Goal: Information Seeking & Learning: Find specific fact

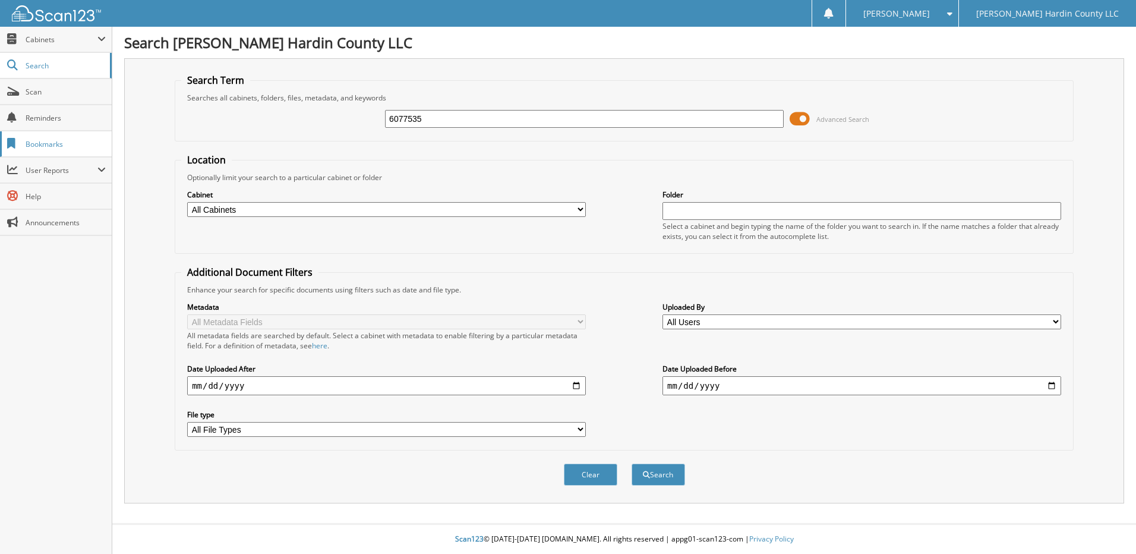
type input "6077535"
click at [631, 463] on button "Search" at bounding box center [657, 474] width 53 height 22
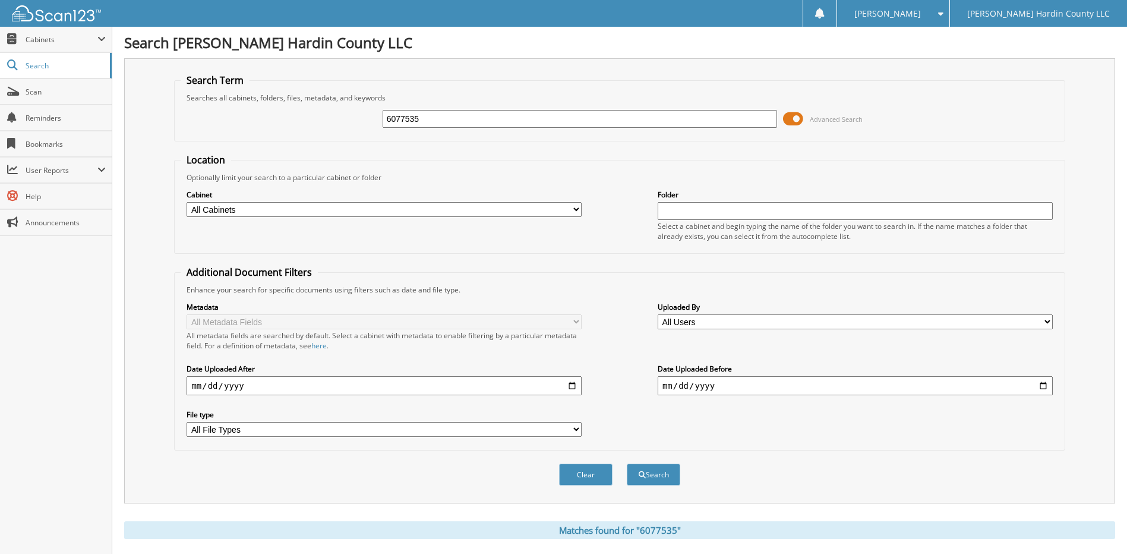
click at [788, 115] on span at bounding box center [793, 119] width 20 height 18
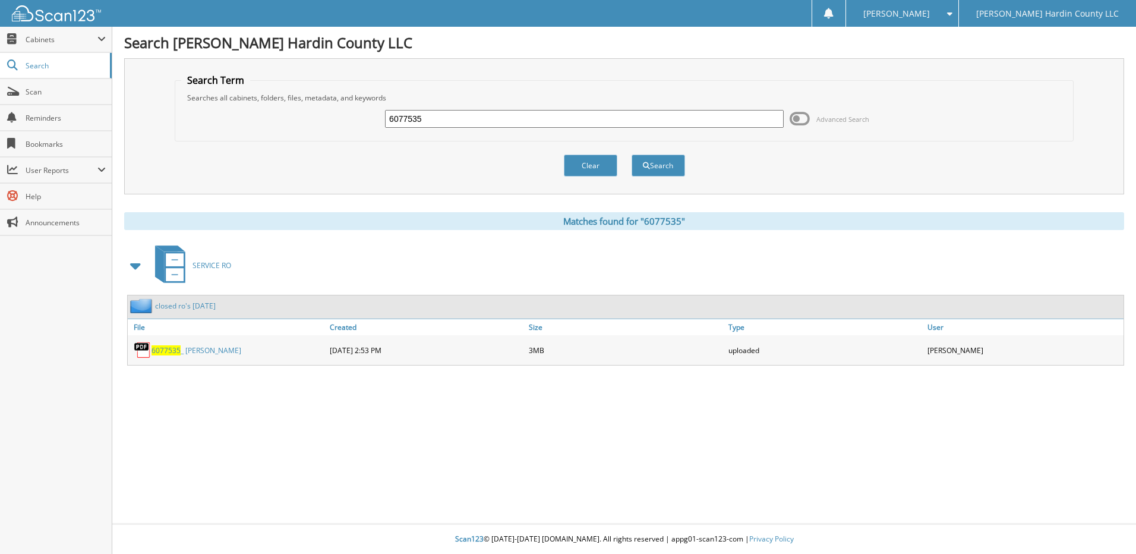
click at [512, 115] on input "6077535" at bounding box center [584, 119] width 399 height 18
type input "6077594"
click at [631, 154] on button "Search" at bounding box center [657, 165] width 53 height 22
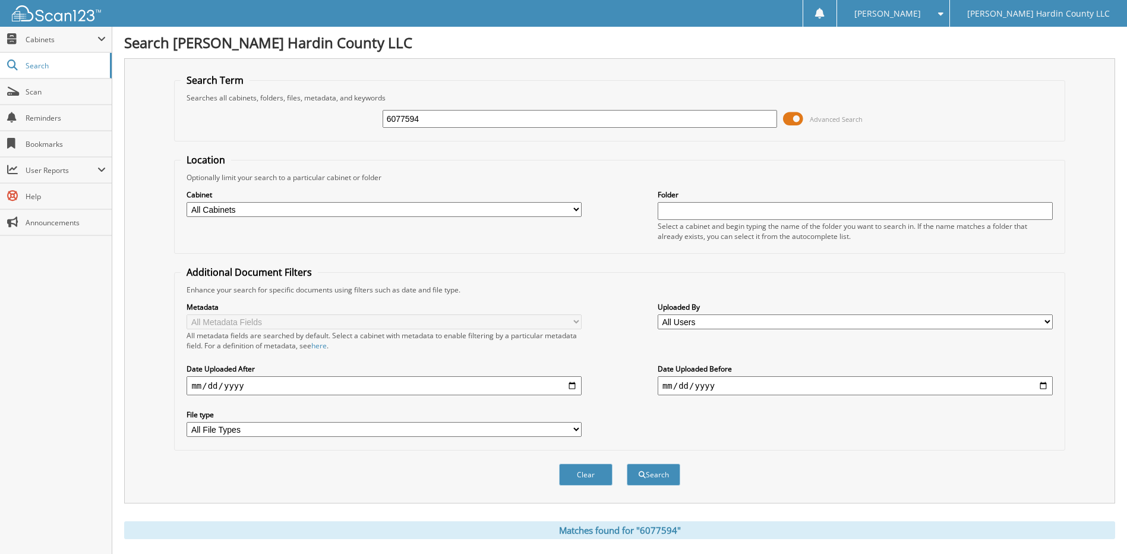
click at [790, 122] on span at bounding box center [793, 119] width 20 height 18
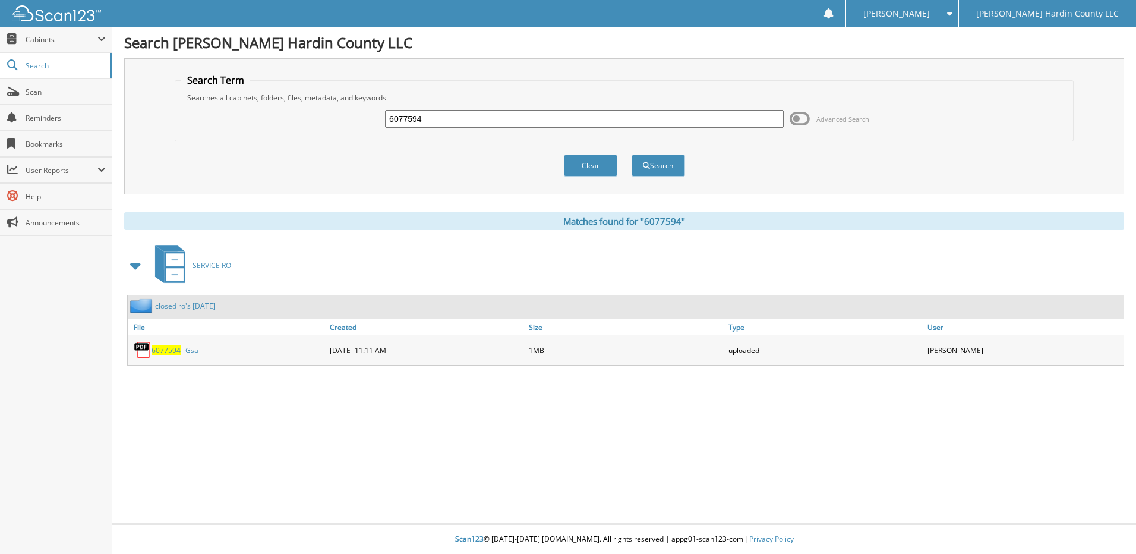
click at [513, 127] on input "6077594" at bounding box center [584, 119] width 399 height 18
type input "6077585"
click at [631, 154] on button "Search" at bounding box center [657, 165] width 53 height 22
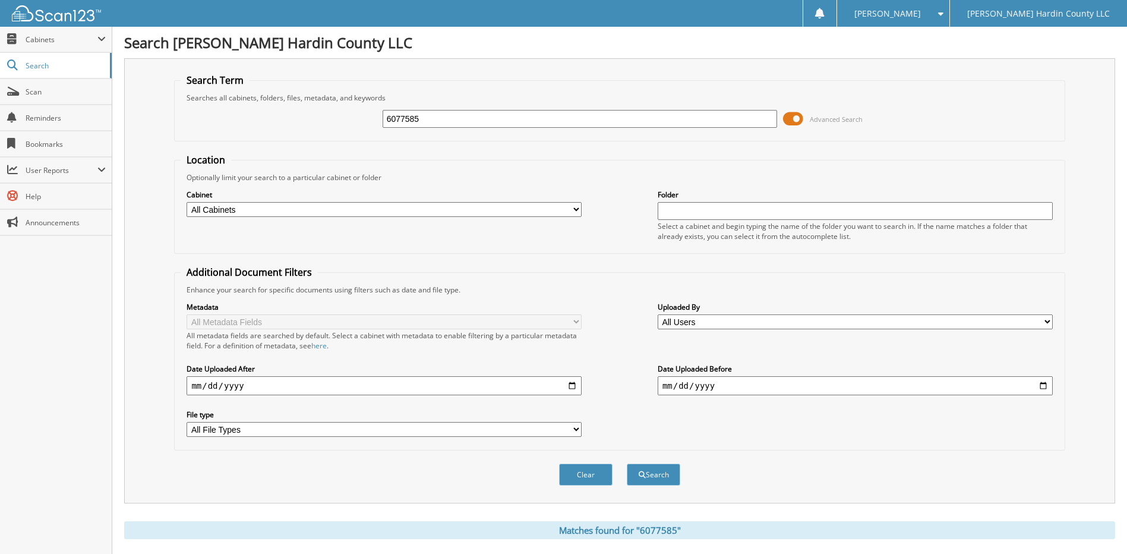
click at [796, 121] on span at bounding box center [793, 119] width 20 height 18
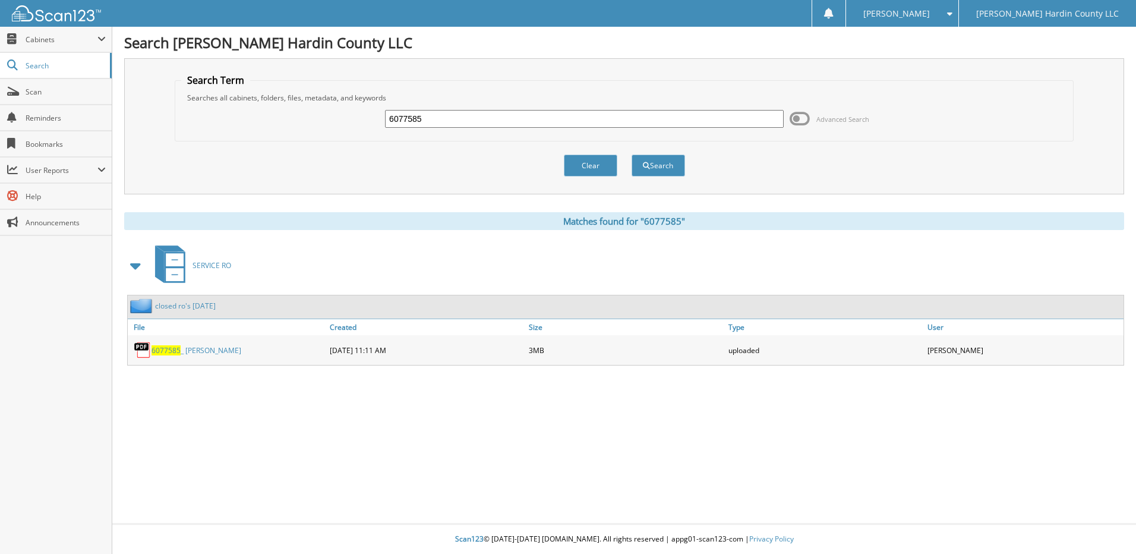
click at [458, 124] on input "6077585" at bounding box center [584, 119] width 399 height 18
type input "6077466"
click at [631, 154] on button "Search" at bounding box center [657, 165] width 53 height 22
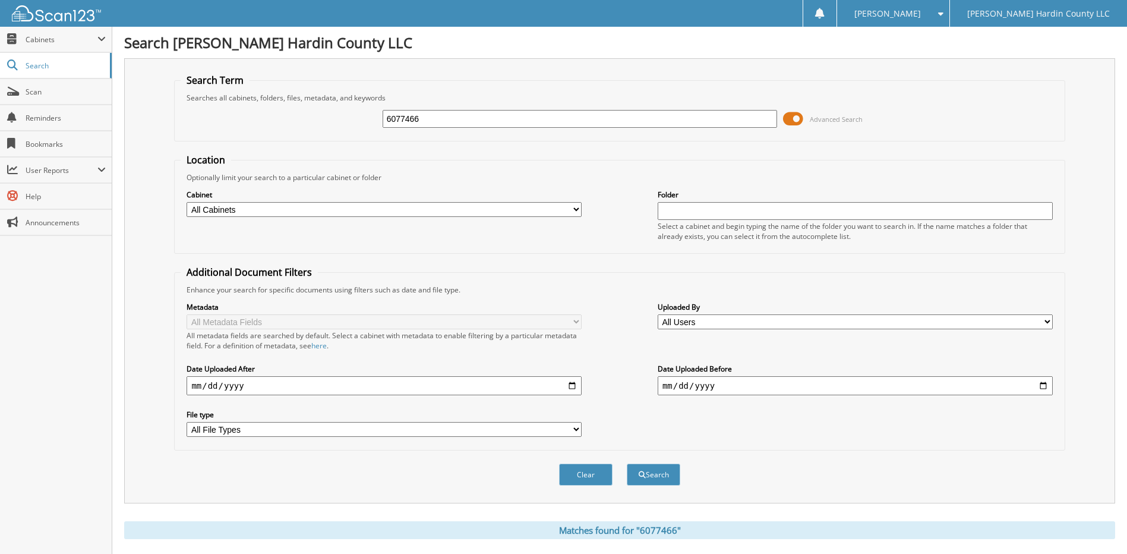
click at [786, 121] on span at bounding box center [793, 119] width 20 height 18
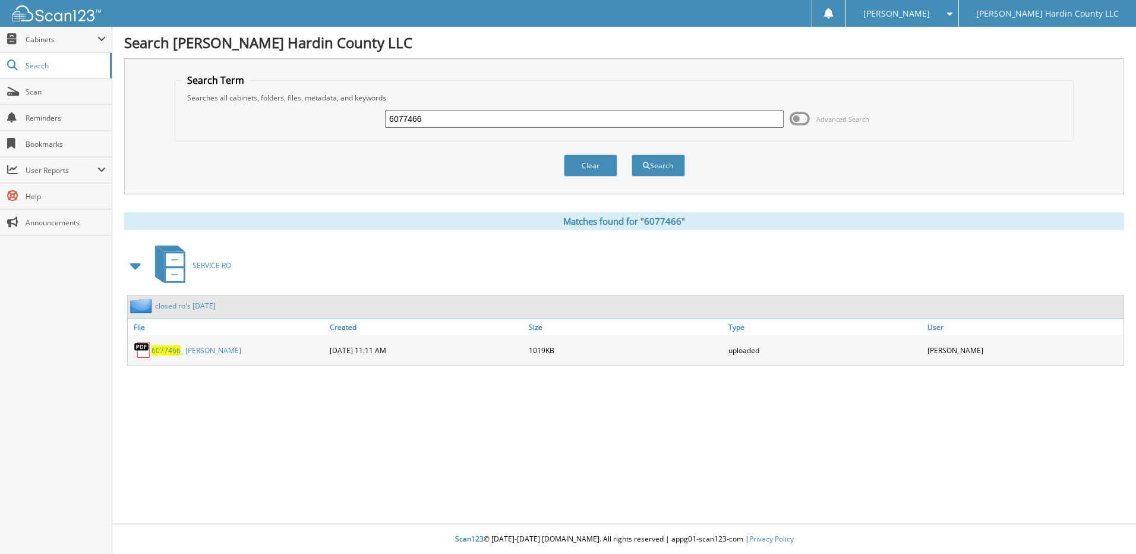
click at [575, 118] on input "6077466" at bounding box center [584, 119] width 399 height 18
type input "6077190"
click at [631, 154] on button "Search" at bounding box center [657, 165] width 53 height 22
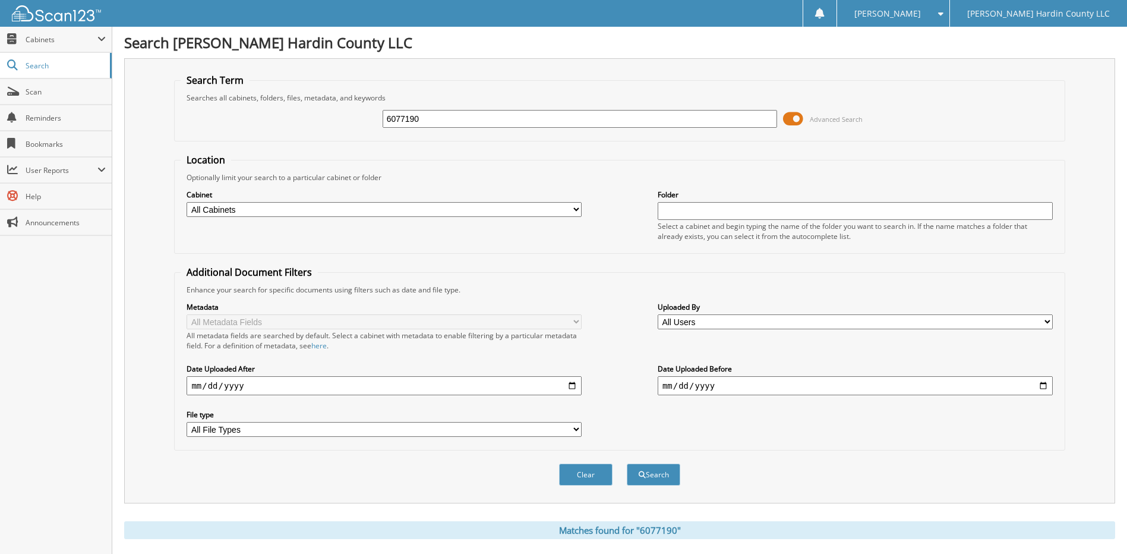
click at [795, 116] on span at bounding box center [793, 119] width 20 height 18
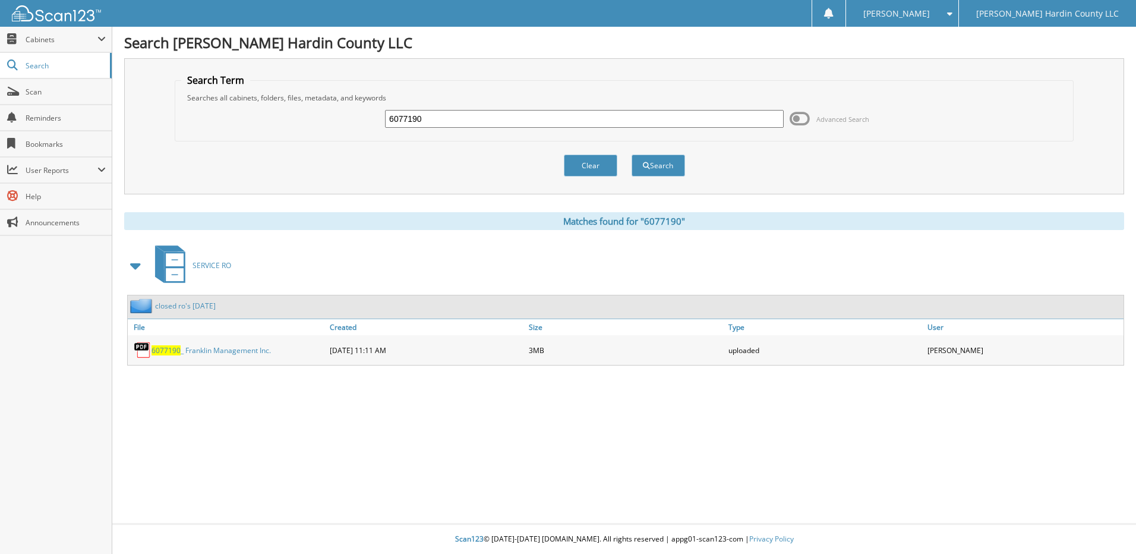
click at [466, 116] on input "6077190" at bounding box center [584, 119] width 399 height 18
type input "6077513"
click at [631, 154] on button "Search" at bounding box center [657, 165] width 53 height 22
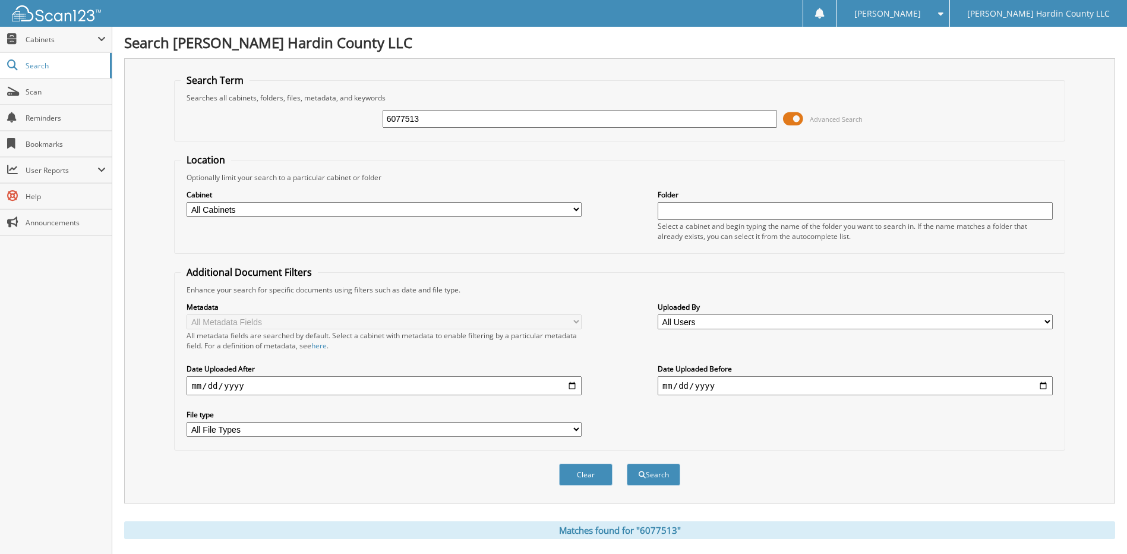
click at [792, 121] on span at bounding box center [793, 119] width 20 height 18
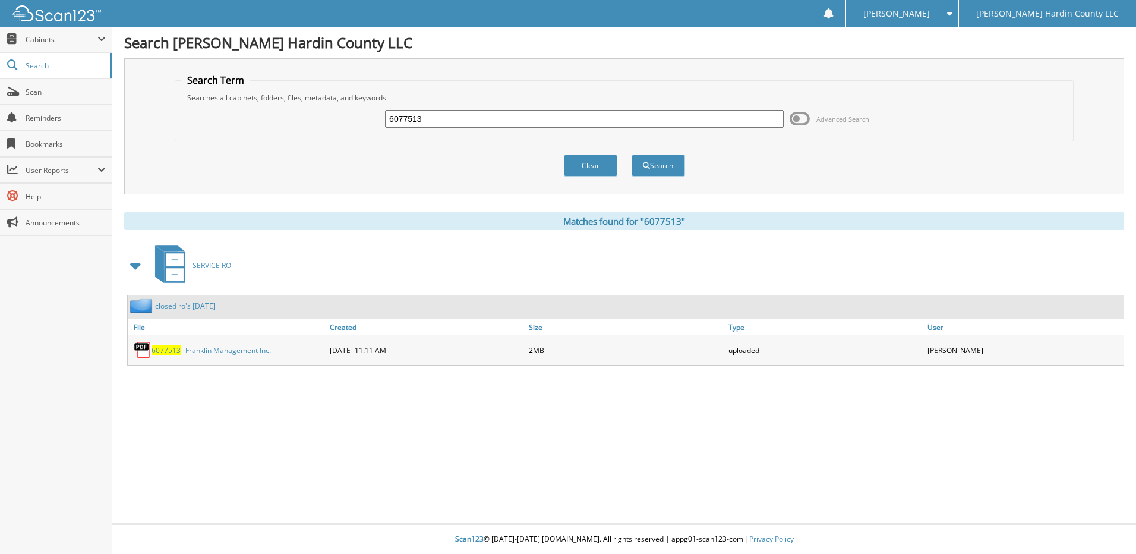
click at [562, 115] on input "6077513" at bounding box center [584, 119] width 399 height 18
type input "6077492"
click at [631, 154] on button "Search" at bounding box center [657, 165] width 53 height 22
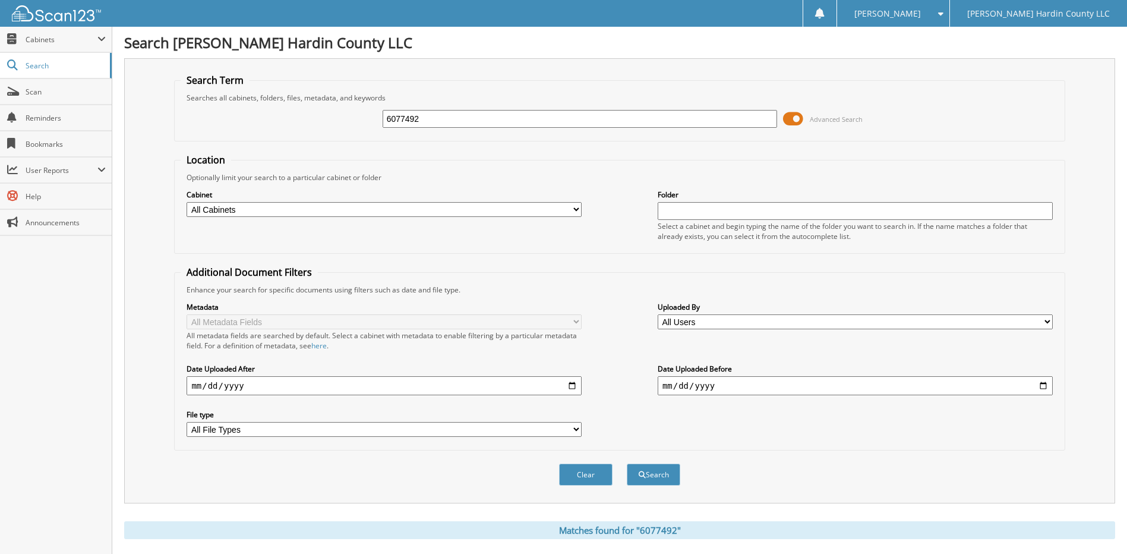
click at [790, 119] on span at bounding box center [793, 119] width 20 height 18
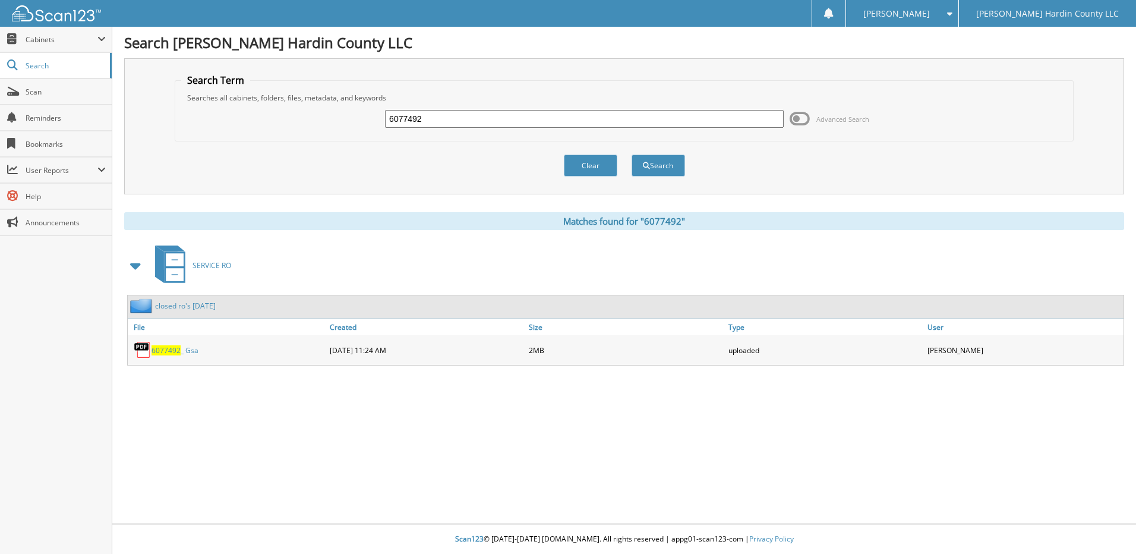
click at [478, 122] on input "6077492" at bounding box center [584, 119] width 399 height 18
type input "6077569"
click at [631, 154] on button "Search" at bounding box center [657, 165] width 53 height 22
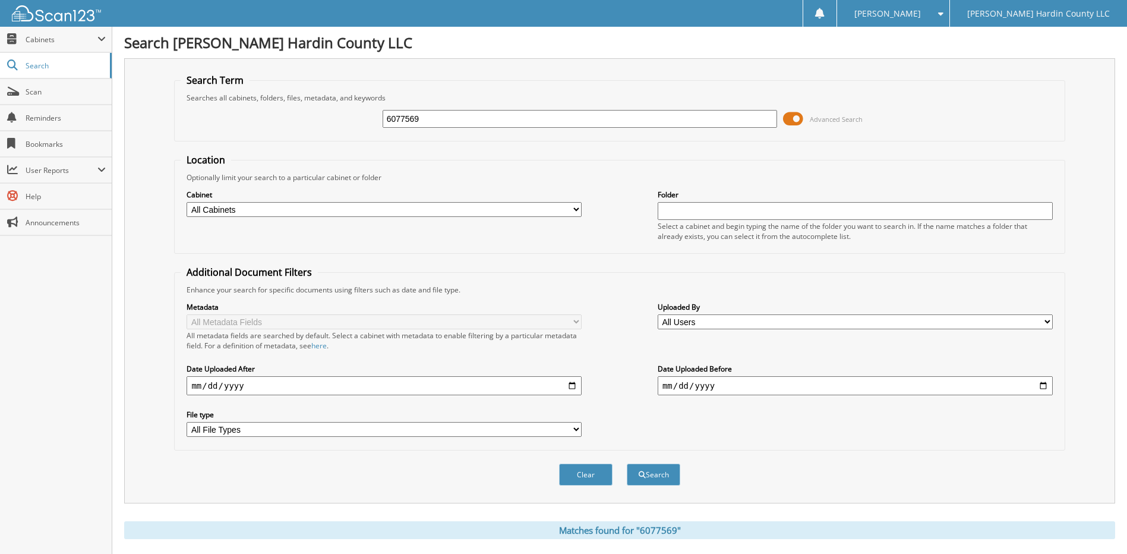
click at [790, 118] on span at bounding box center [793, 119] width 20 height 18
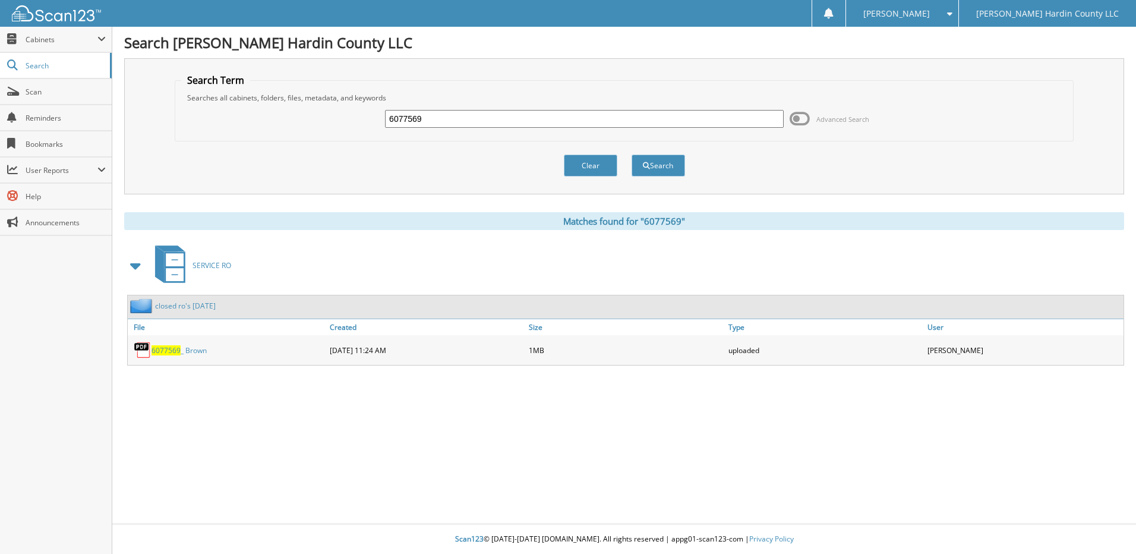
click at [508, 115] on input "6077569" at bounding box center [584, 119] width 399 height 18
type input "60765949"
click at [631, 154] on button "Search" at bounding box center [657, 165] width 53 height 22
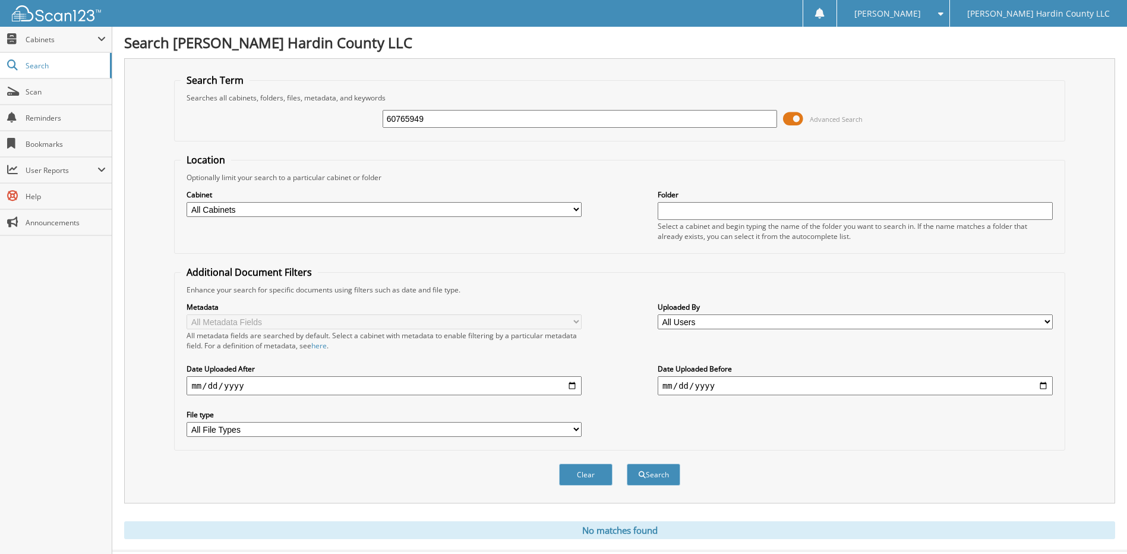
click at [795, 119] on span at bounding box center [793, 119] width 20 height 18
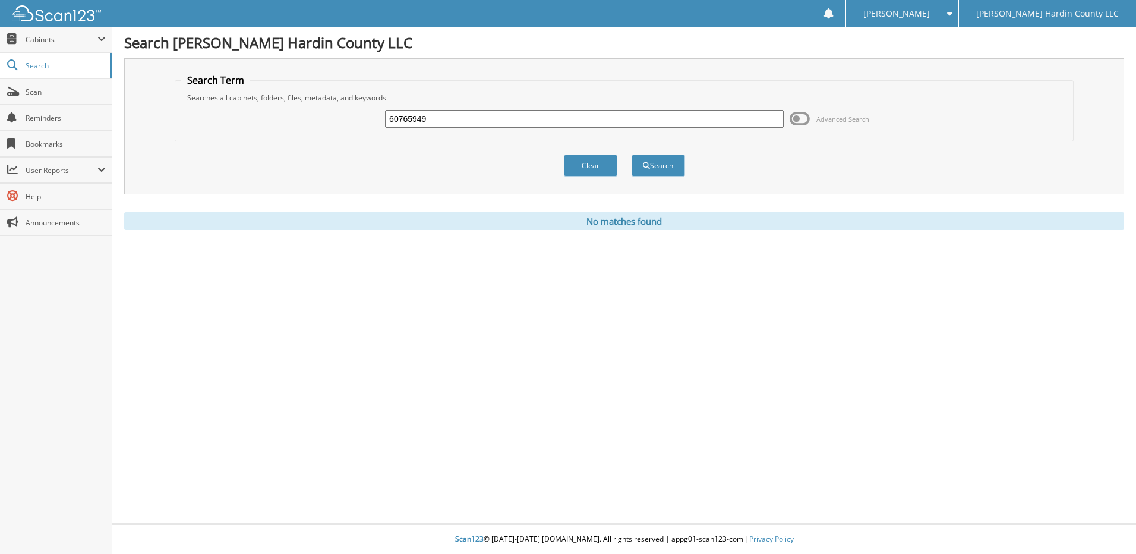
click at [545, 114] on input "60765949" at bounding box center [584, 119] width 399 height 18
type input "60767599"
click at [631, 154] on button "Search" at bounding box center [657, 165] width 53 height 22
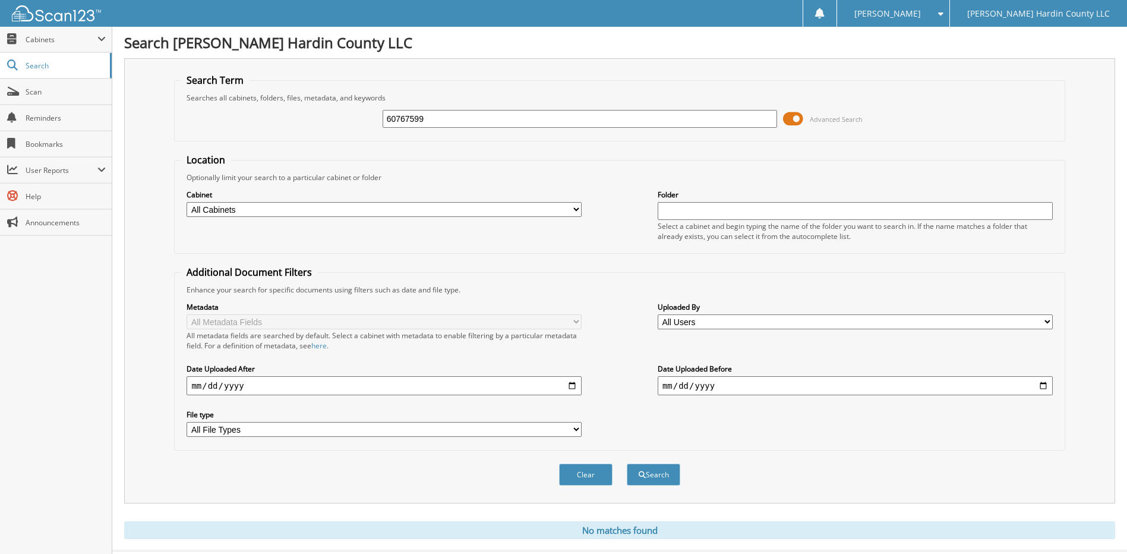
click at [788, 118] on span at bounding box center [793, 119] width 20 height 18
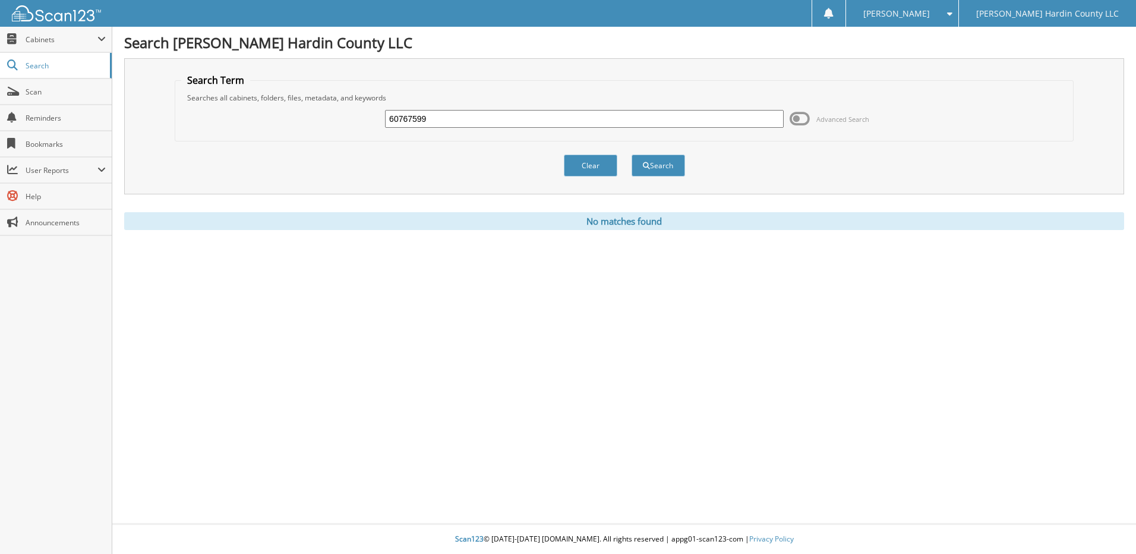
click at [457, 121] on input "60767599" at bounding box center [584, 119] width 399 height 18
type input "6077599"
click at [631, 154] on button "Search" at bounding box center [657, 165] width 53 height 22
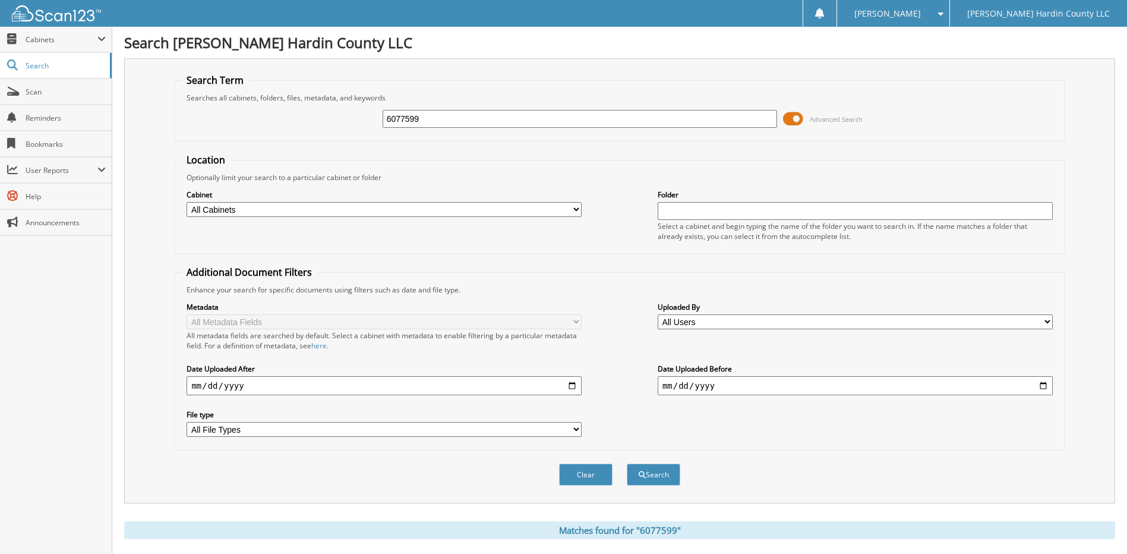
click at [791, 120] on span at bounding box center [793, 119] width 20 height 18
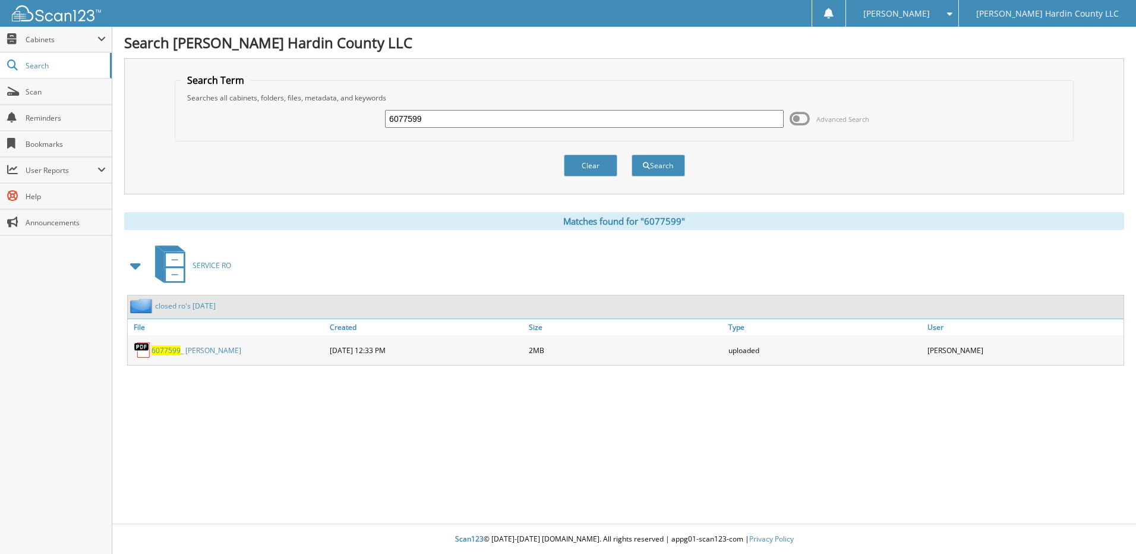
click at [517, 123] on input "6077599" at bounding box center [584, 119] width 399 height 18
type input "6077170"
click at [631, 154] on button "Search" at bounding box center [657, 165] width 53 height 22
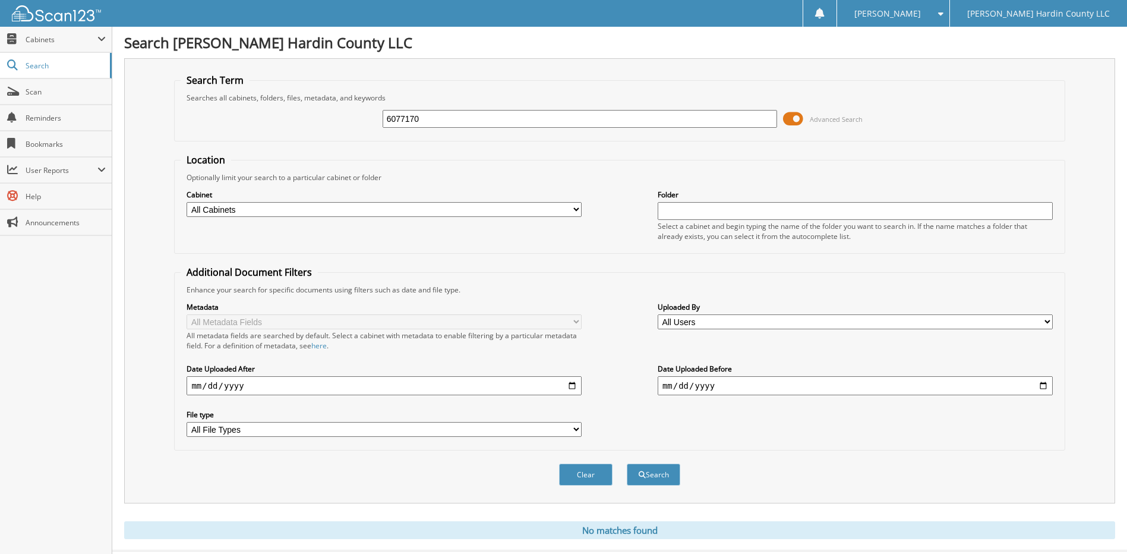
click at [437, 122] on input "6077170" at bounding box center [579, 119] width 395 height 18
type input "6076170"
click at [627, 463] on button "Search" at bounding box center [653, 474] width 53 height 22
click at [789, 120] on span at bounding box center [793, 119] width 20 height 18
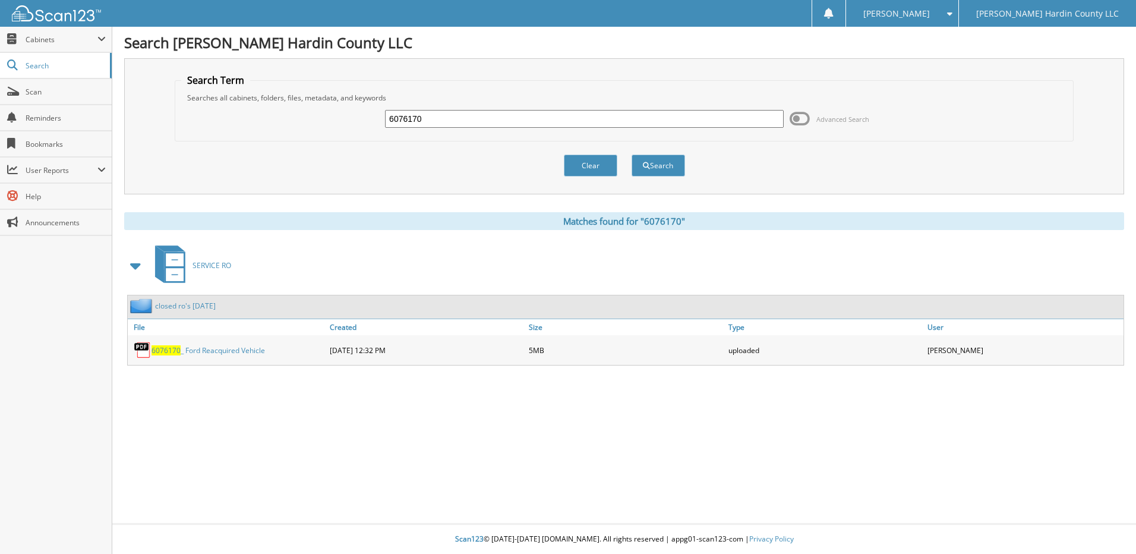
click at [486, 117] on input "6076170" at bounding box center [584, 119] width 399 height 18
type input "6076771"
click at [631, 154] on button "Search" at bounding box center [657, 165] width 53 height 22
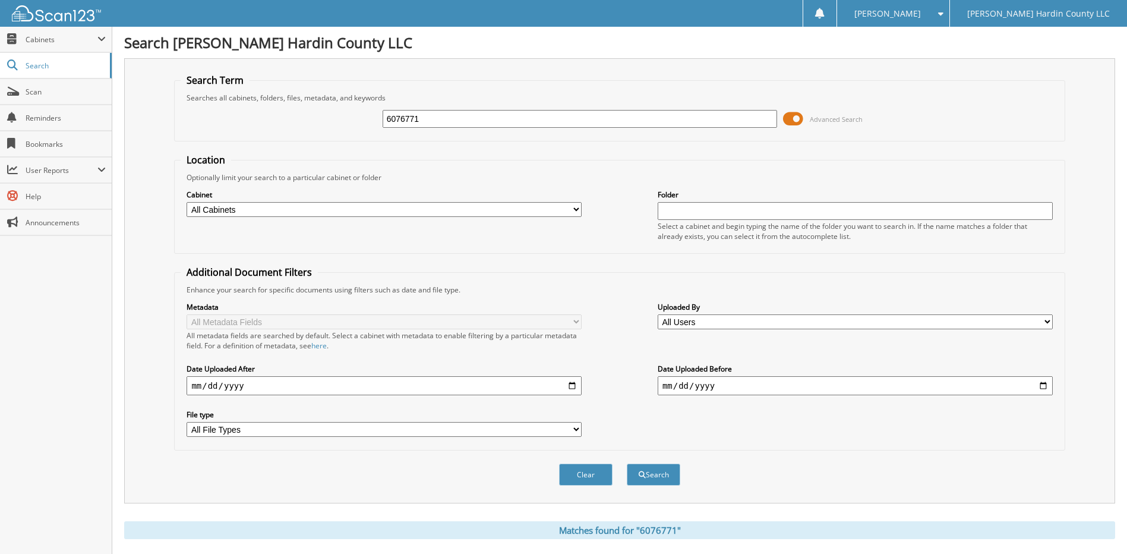
click at [795, 120] on span at bounding box center [793, 119] width 20 height 18
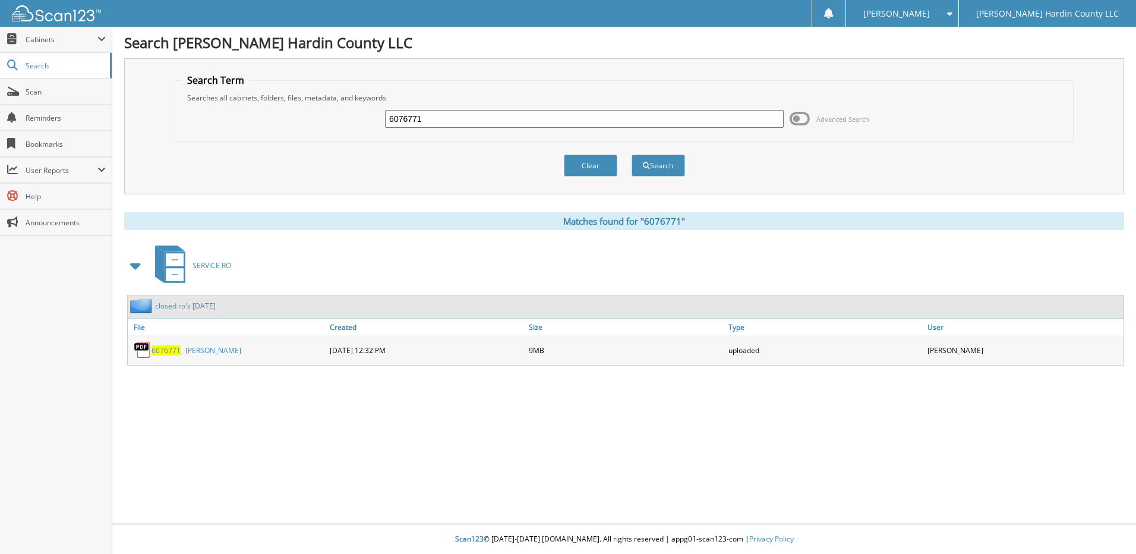
click at [495, 123] on input "6076771" at bounding box center [584, 119] width 399 height 18
type input "6076949"
click at [631, 154] on button "Search" at bounding box center [657, 165] width 53 height 22
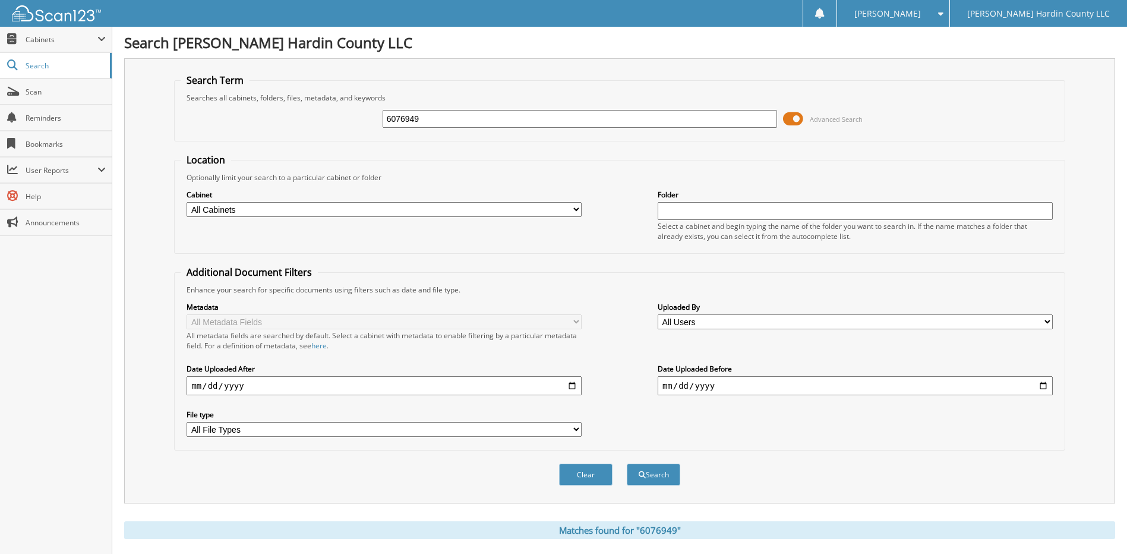
click at [790, 118] on span at bounding box center [793, 119] width 20 height 18
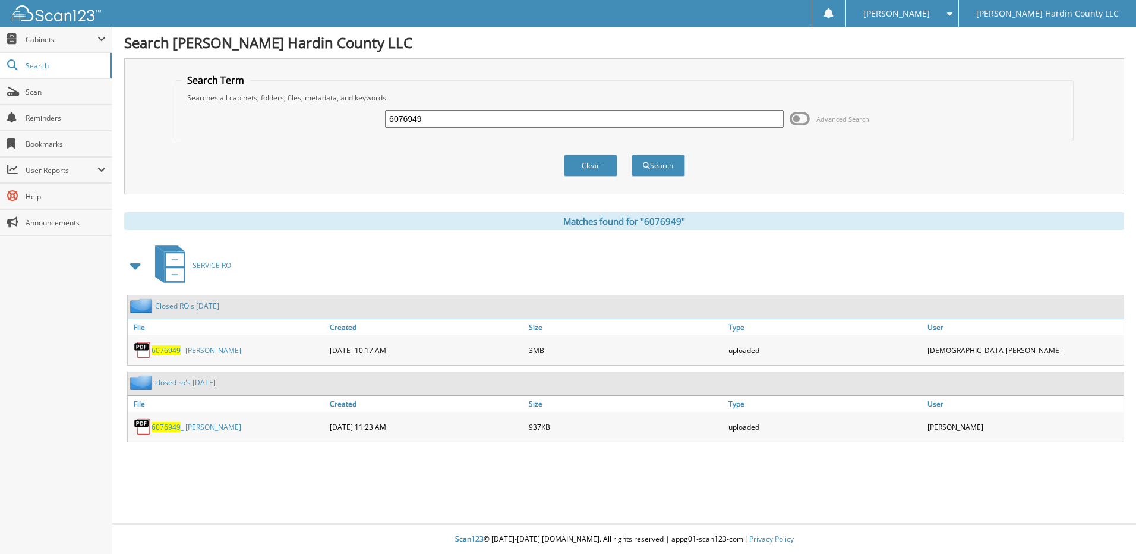
click at [459, 122] on input "6076949" at bounding box center [584, 119] width 399 height 18
type input "6"
